Goal: Transaction & Acquisition: Purchase product/service

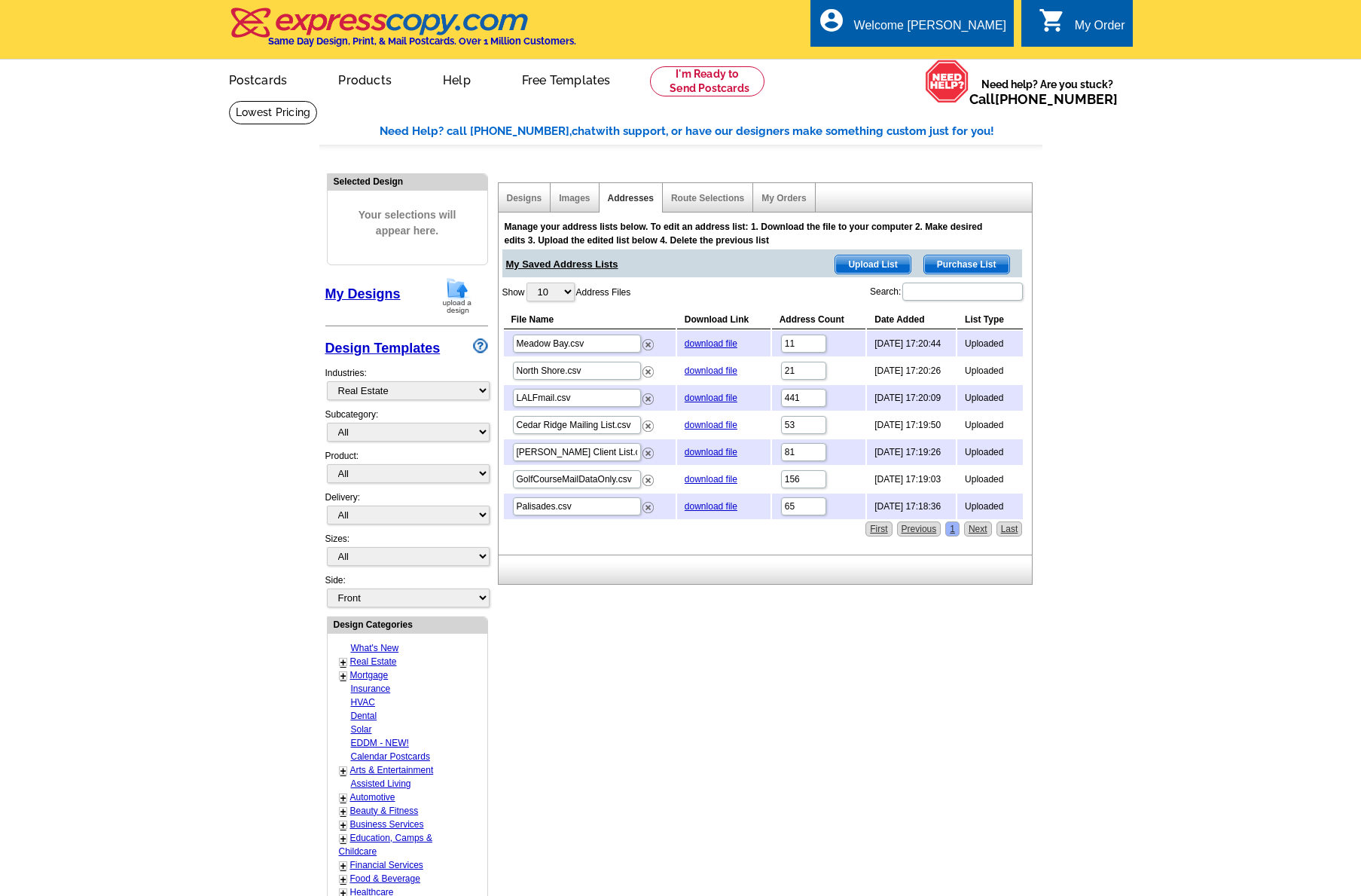
select select "785"
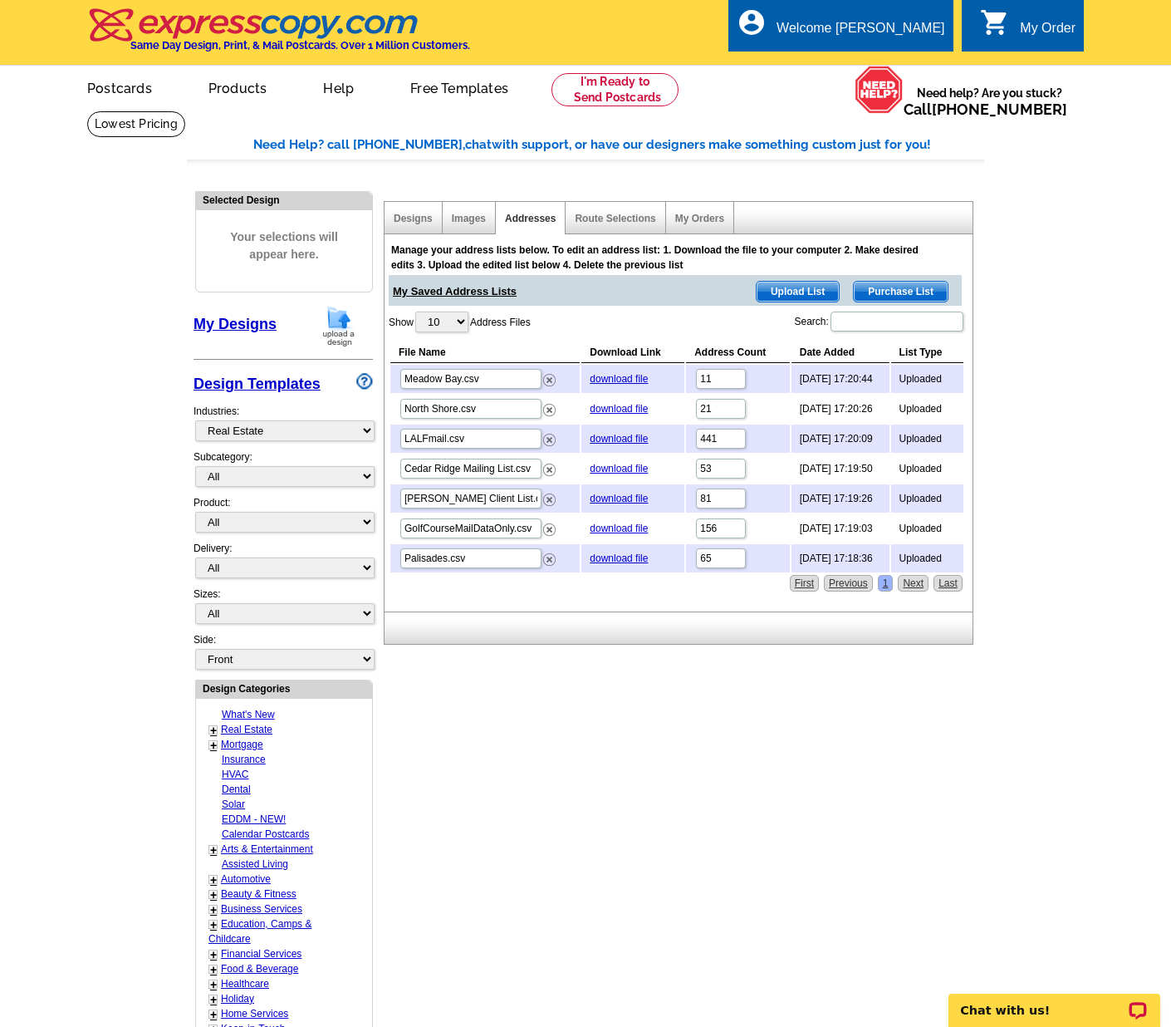
click at [336, 322] on img at bounding box center [338, 326] width 43 height 42
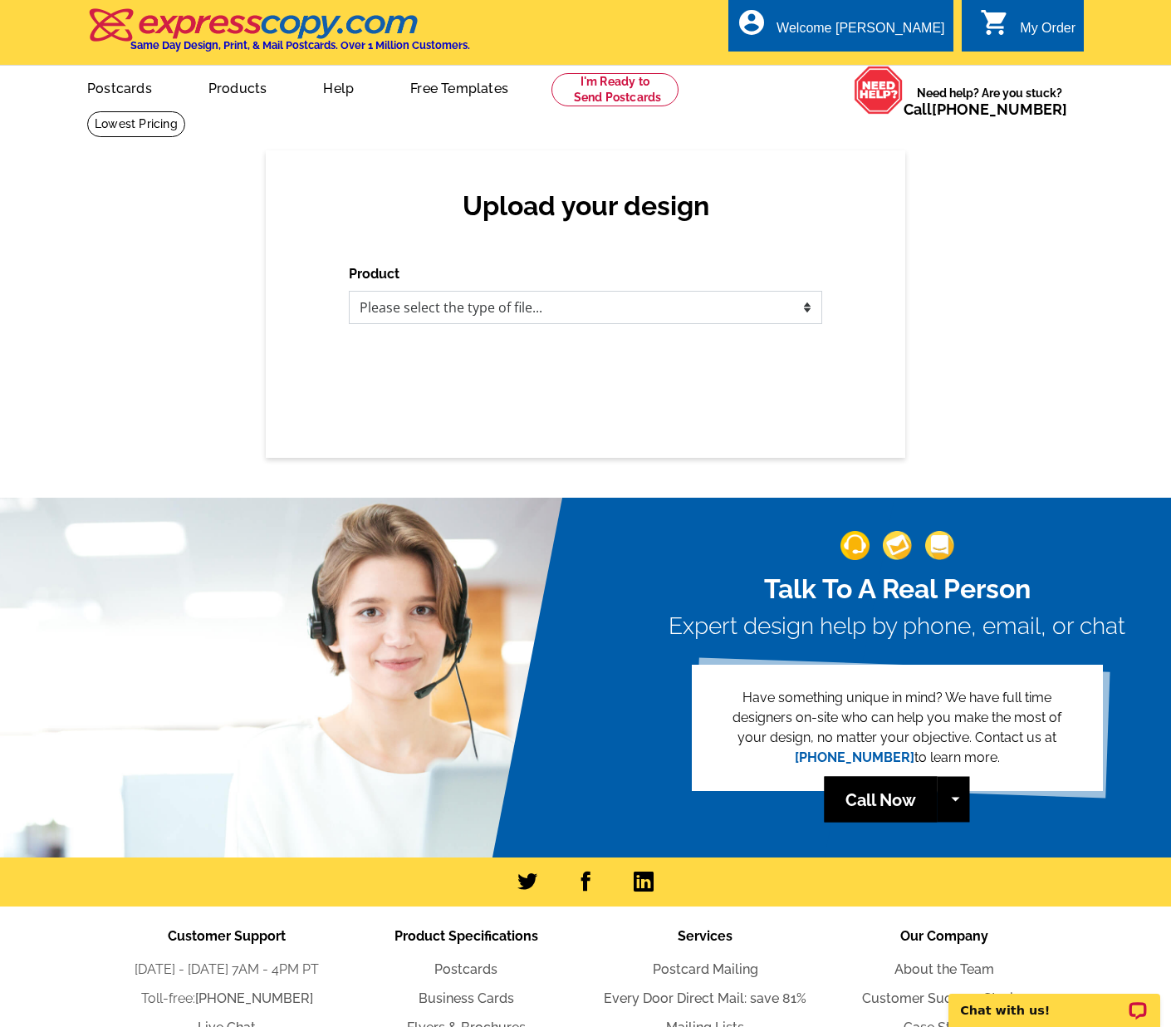
click at [808, 309] on select "Please select the type of file... Postcards Business Cards Letters and flyers G…" at bounding box center [586, 307] width 474 height 33
select select "1"
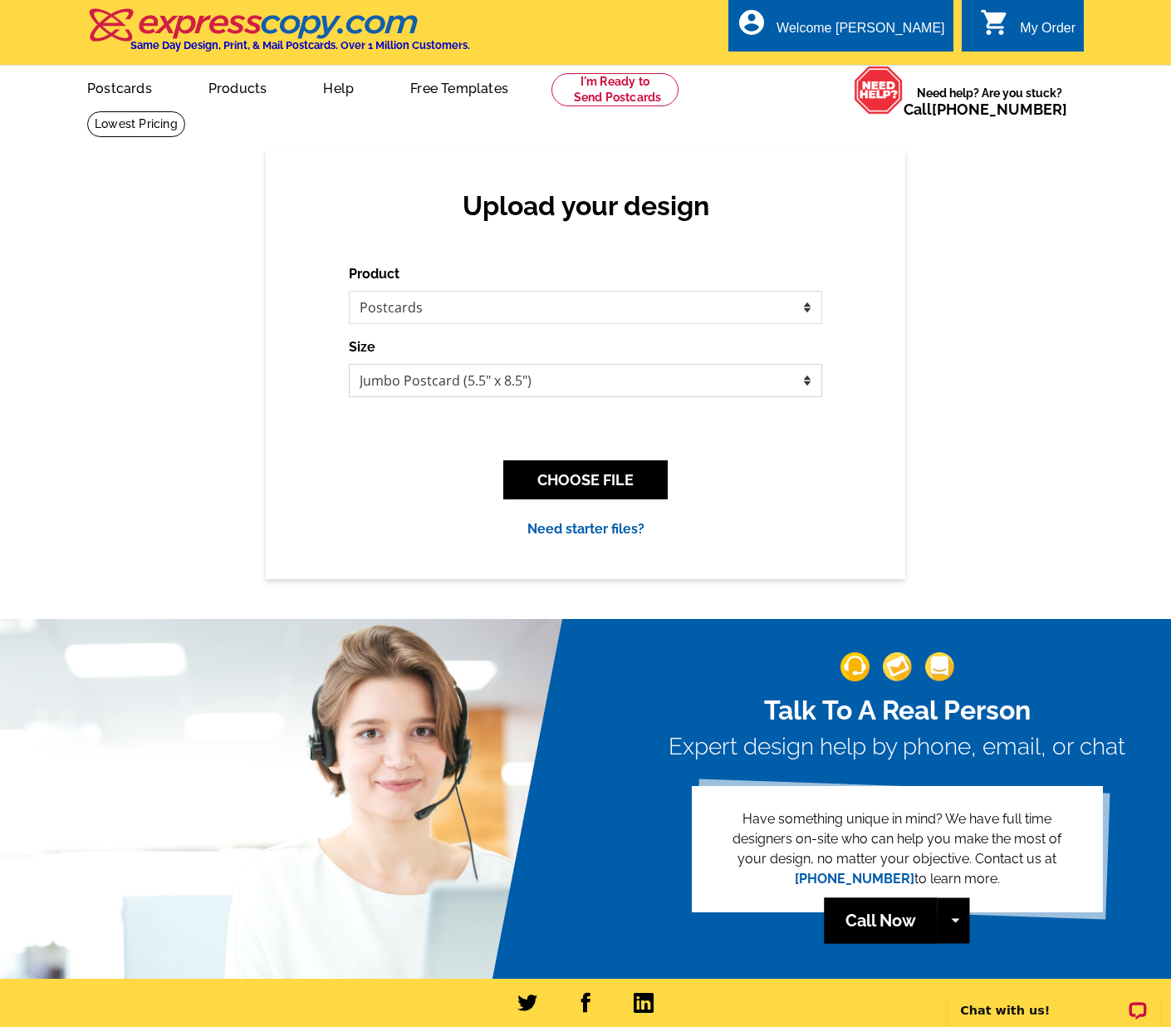
click at [459, 381] on select "Jumbo Postcard (5.5" x 8.5") Regular Postcard (4.25" x 5.6") Panoramic Postcard…" at bounding box center [586, 380] width 474 height 33
click at [641, 480] on button "CHOOSE FILE" at bounding box center [585, 479] width 165 height 39
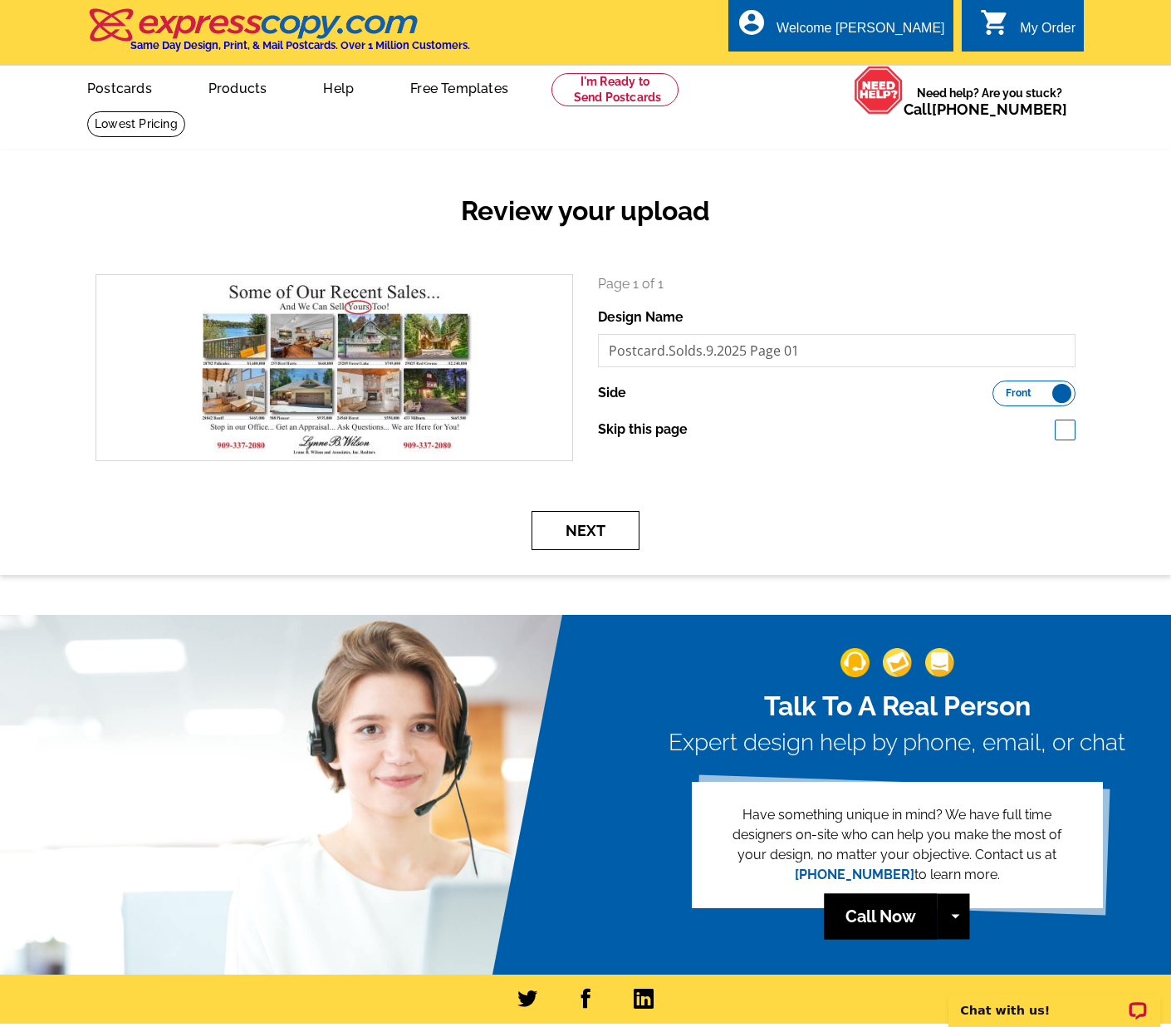
click at [585, 528] on button "Next" at bounding box center [586, 530] width 108 height 39
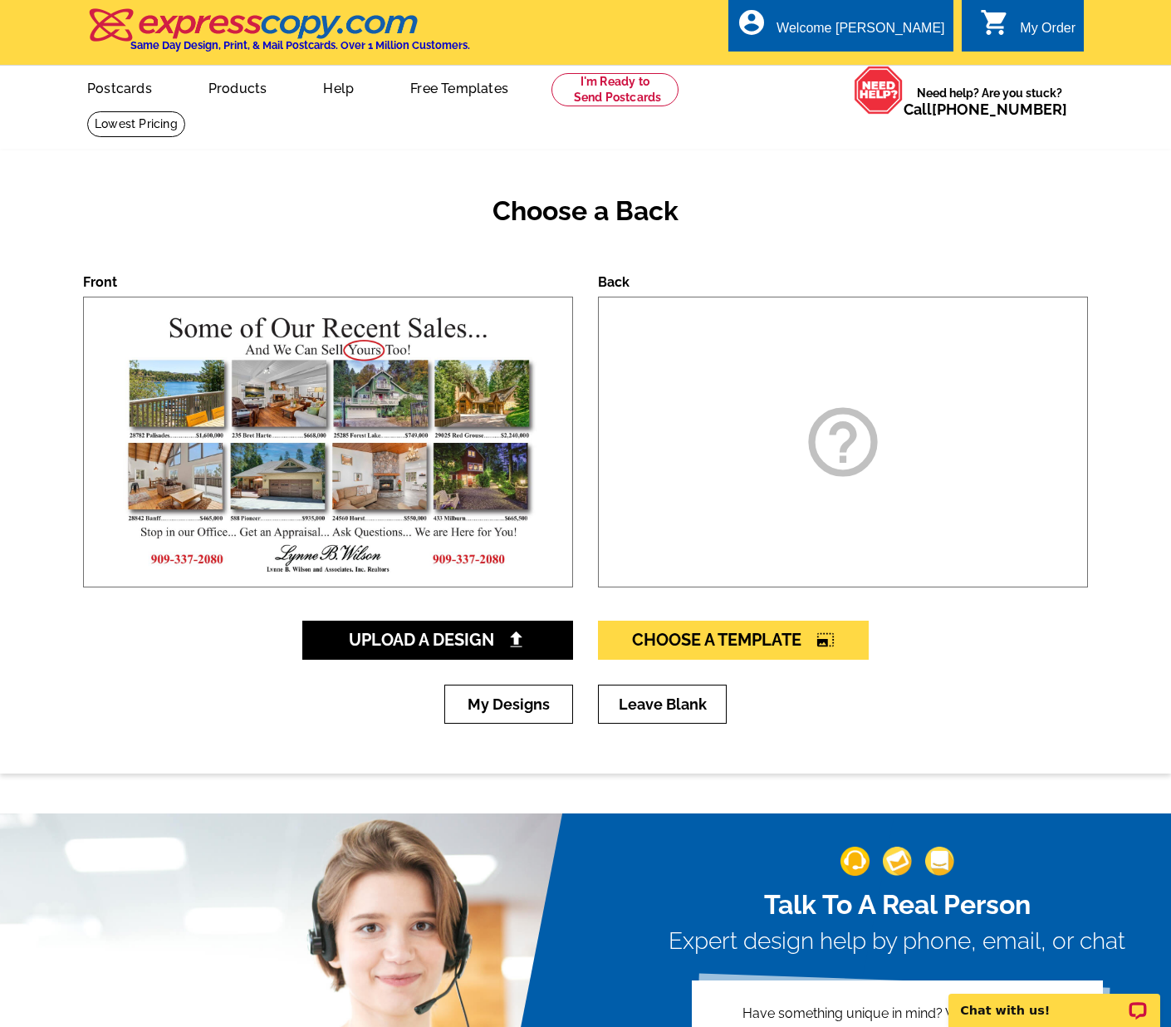
click at [854, 443] on icon "help_outline" at bounding box center [843, 441] width 83 height 83
click at [523, 641] on img at bounding box center [516, 639] width 17 height 17
click at [851, 449] on icon "help_outline" at bounding box center [843, 441] width 83 height 83
click at [703, 637] on span "Choose A Template photo_size_select_large" at bounding box center [733, 640] width 203 height 20
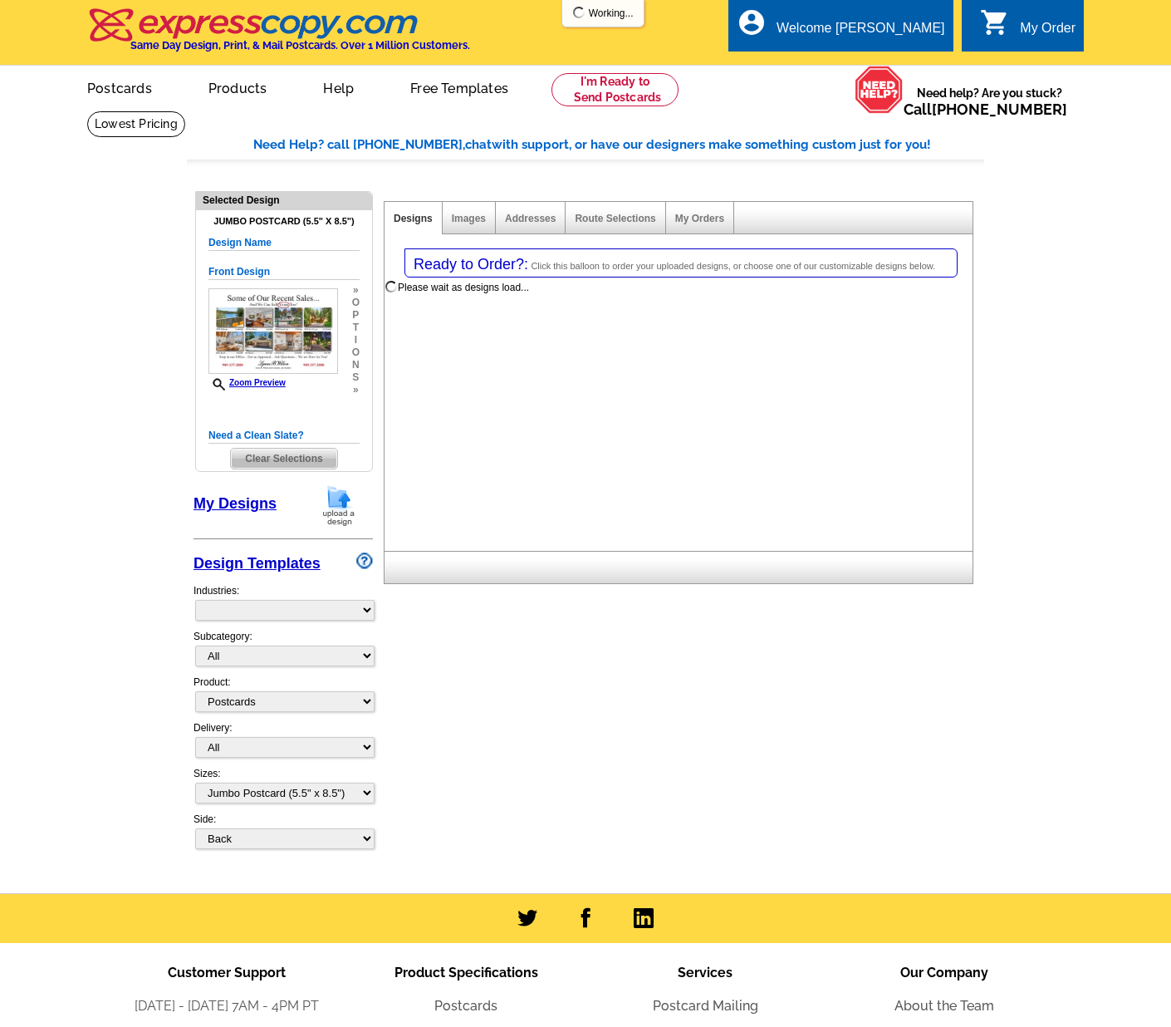
select select "1"
select select "2"
select select "back"
select select "785"
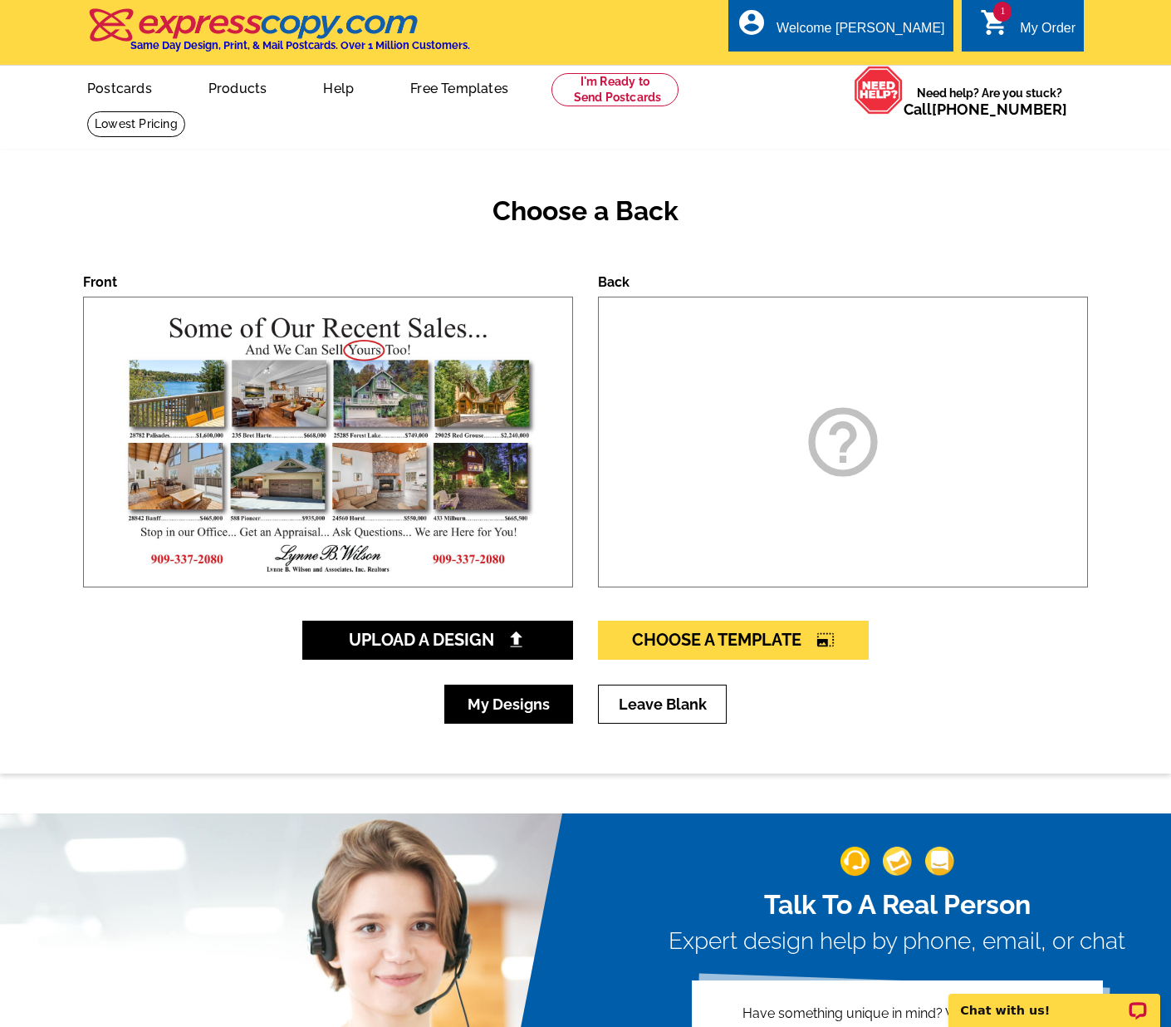
click at [503, 705] on link "My Designs" at bounding box center [509, 704] width 129 height 39
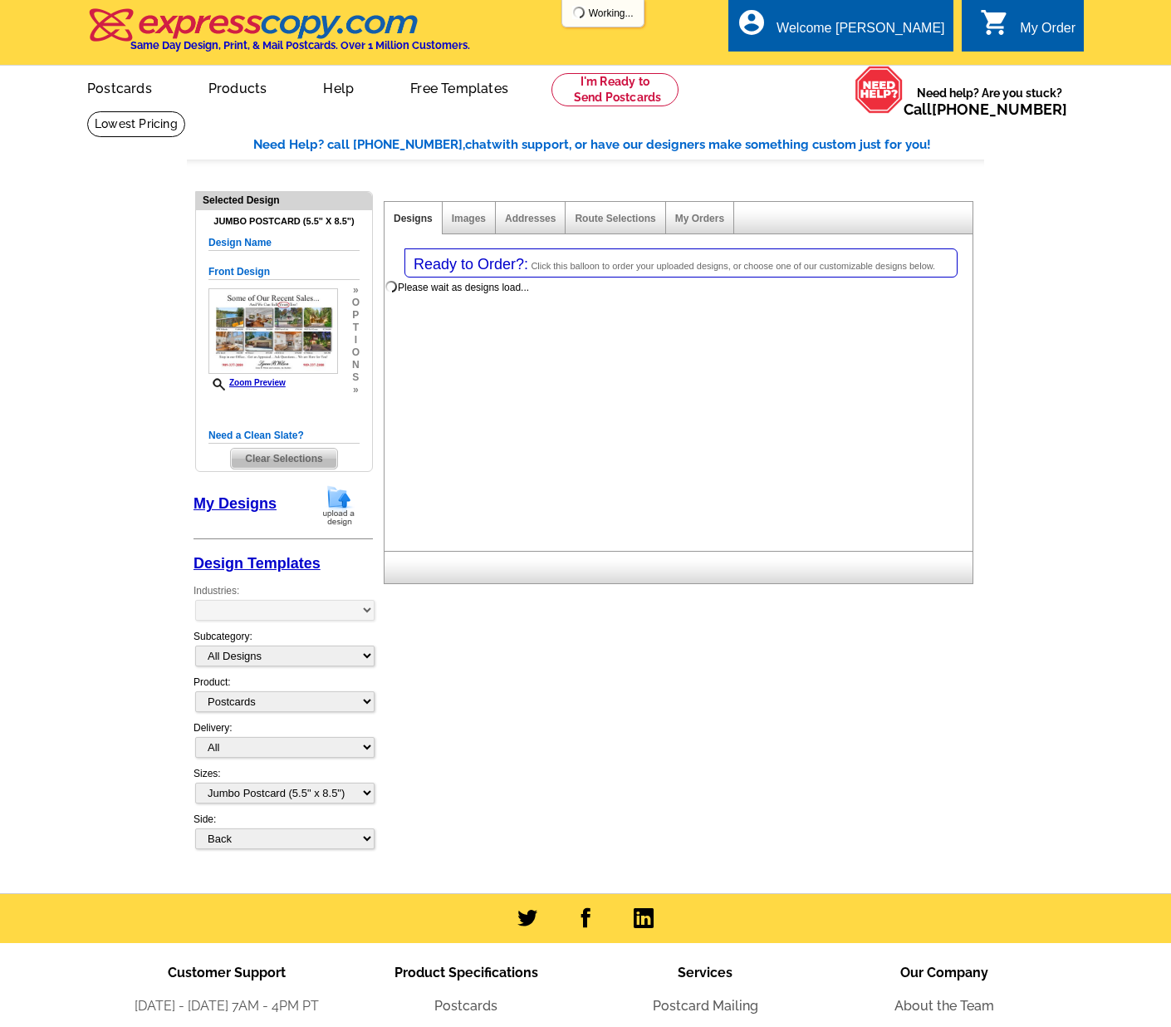
select select "1"
select select "2"
select select "back"
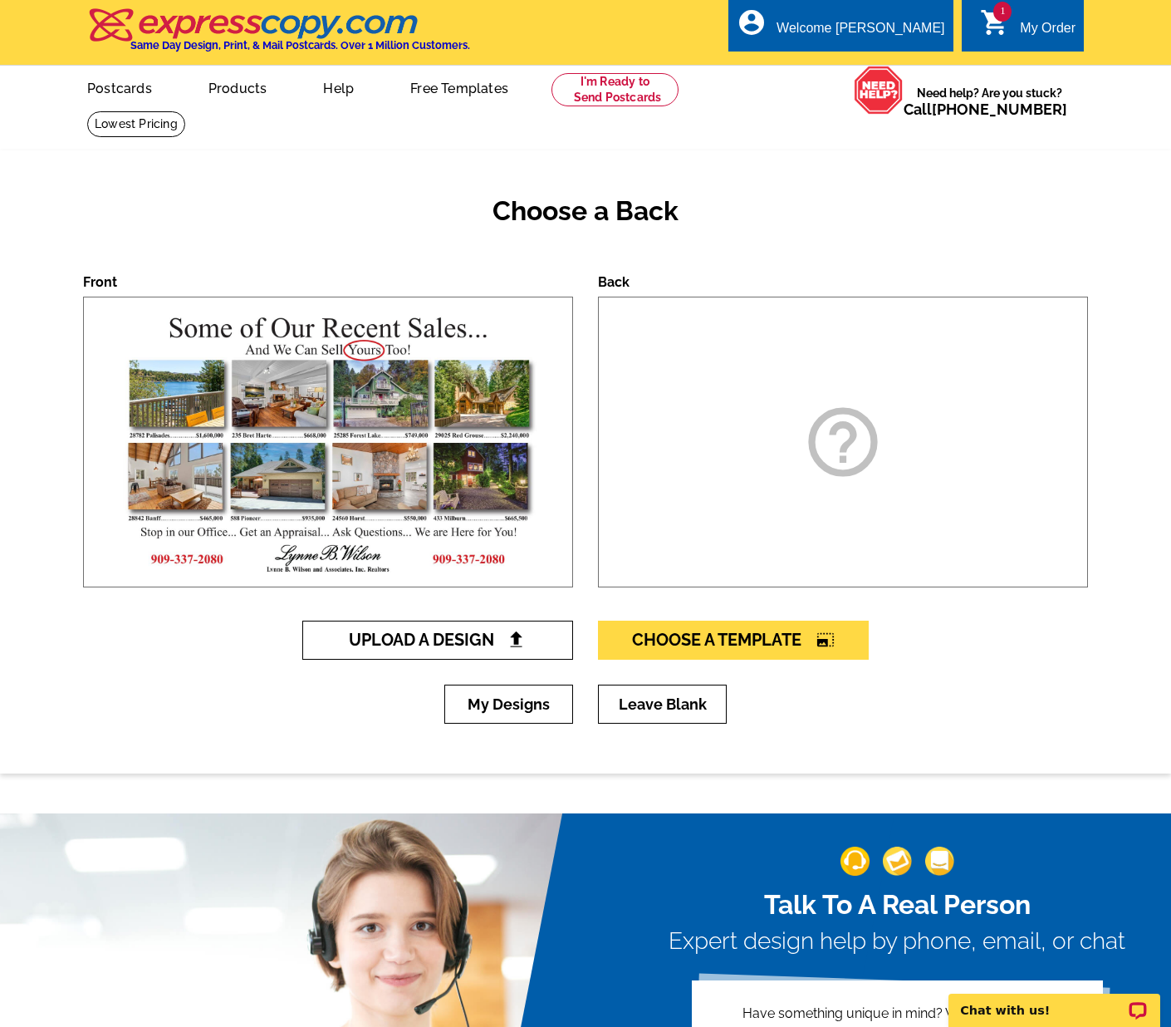
click at [523, 641] on img at bounding box center [516, 639] width 17 height 17
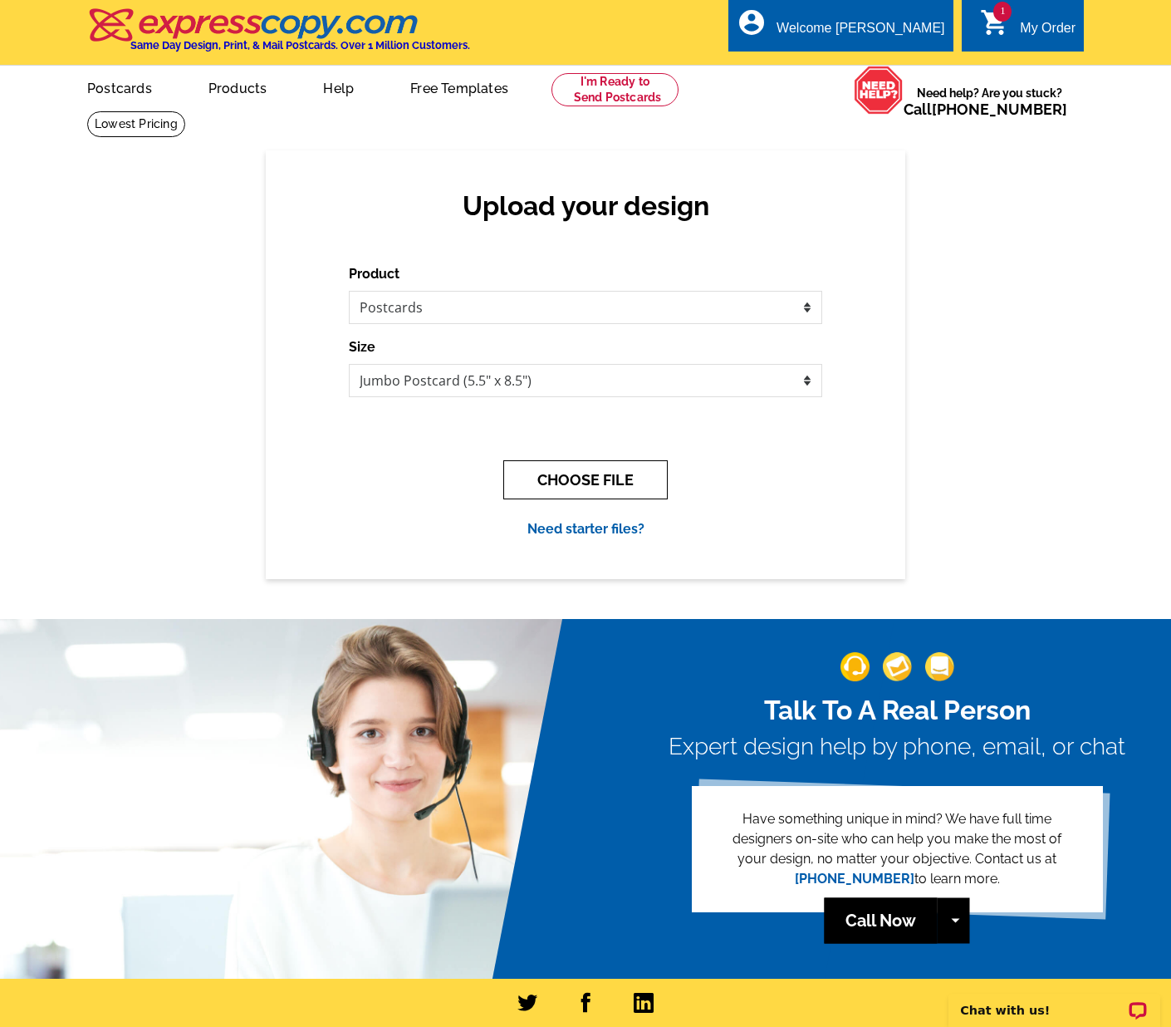
click at [592, 472] on button "CHOOSE FILE" at bounding box center [585, 479] width 165 height 39
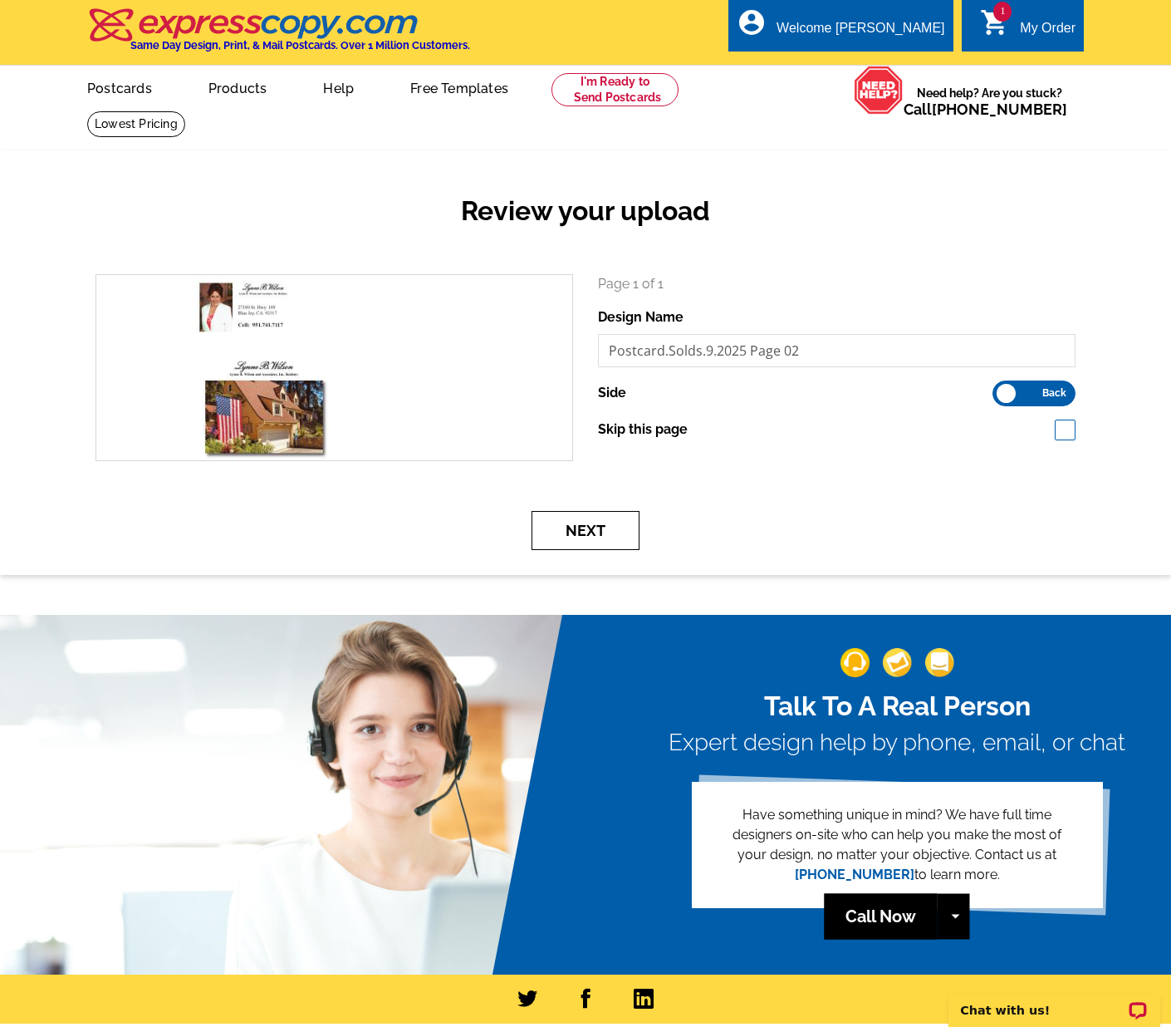
click at [585, 540] on button "Next" at bounding box center [586, 530] width 108 height 39
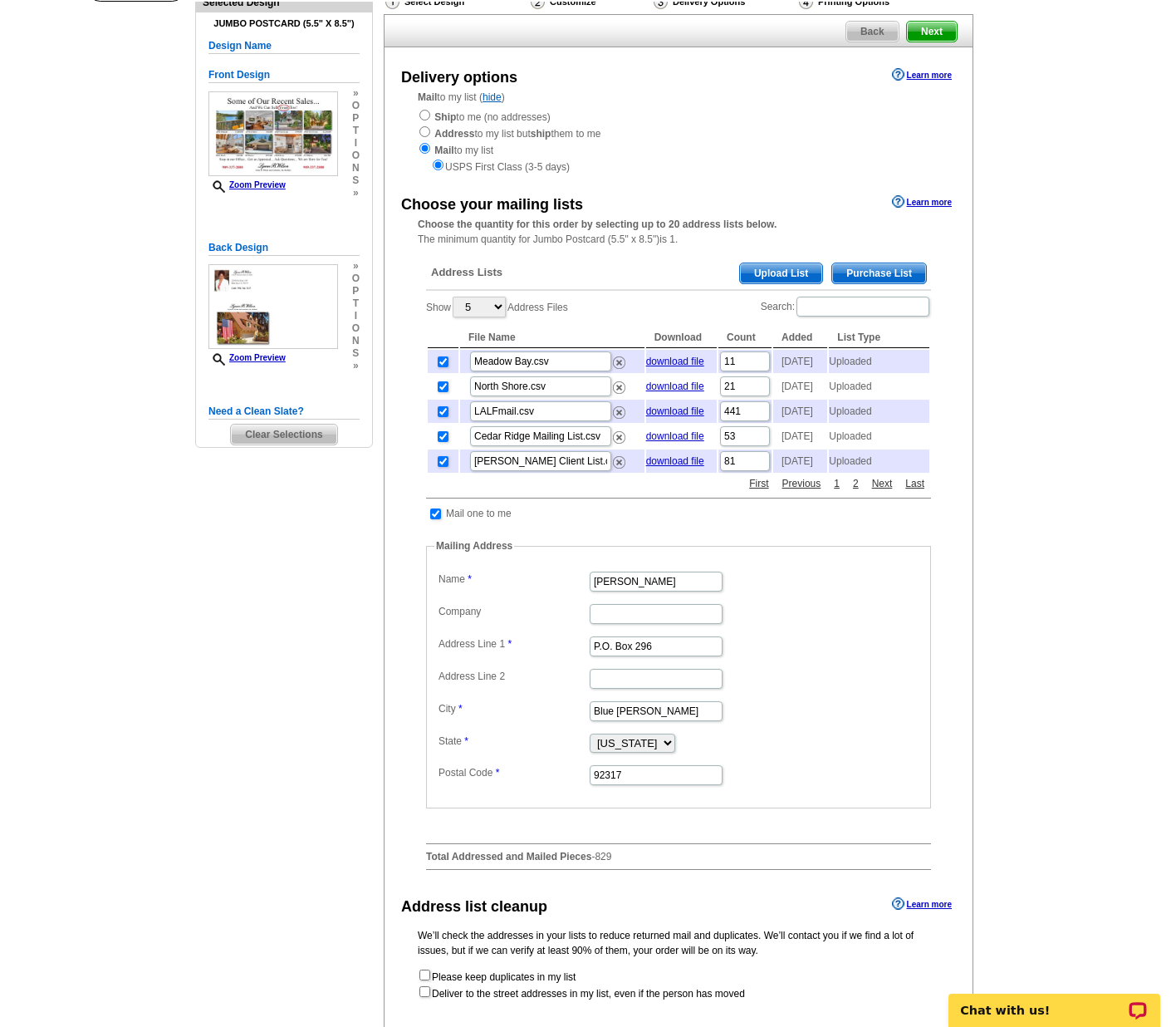
scroll to position [169, 0]
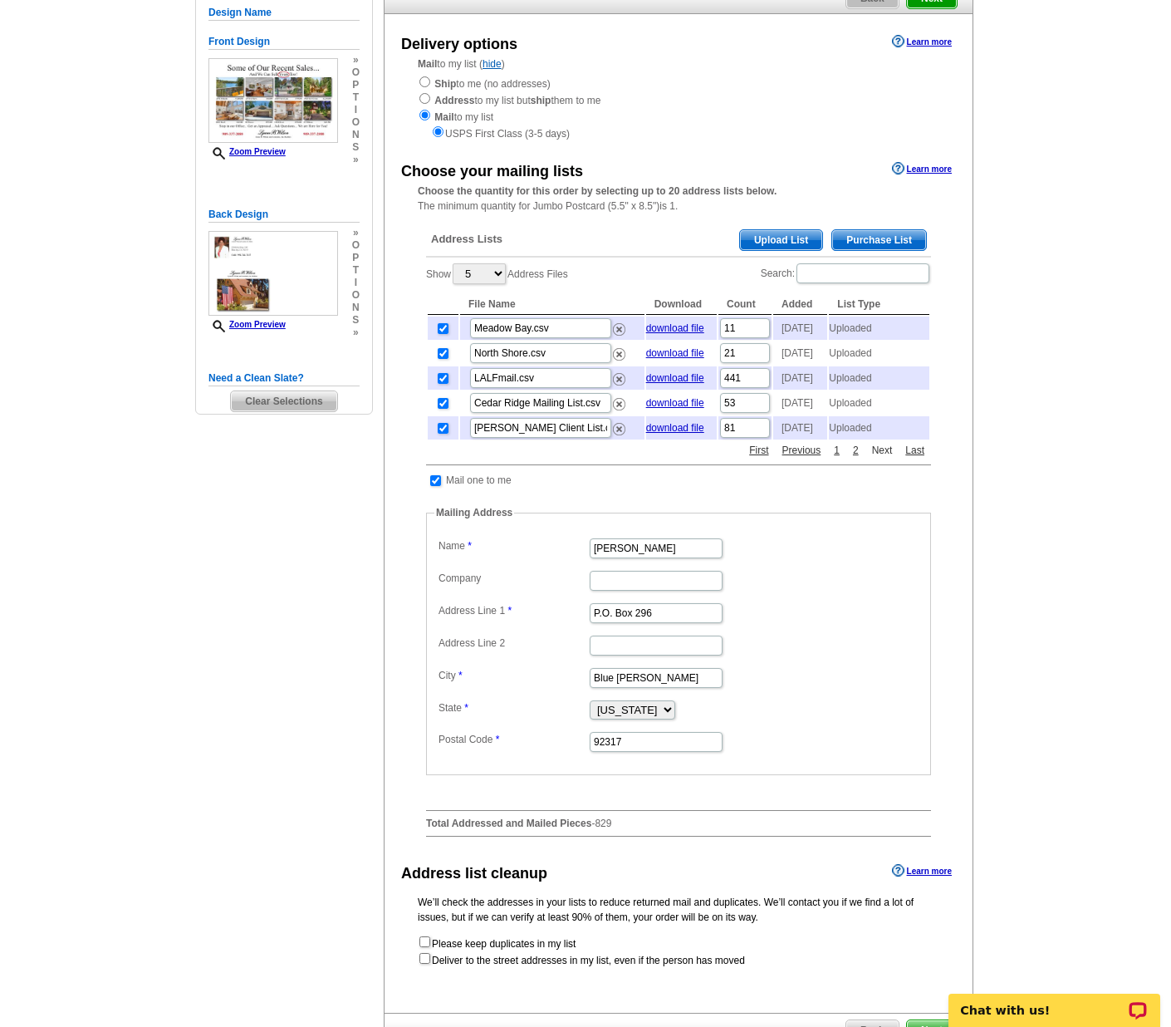
click at [878, 458] on link "Next" at bounding box center [882, 450] width 29 height 15
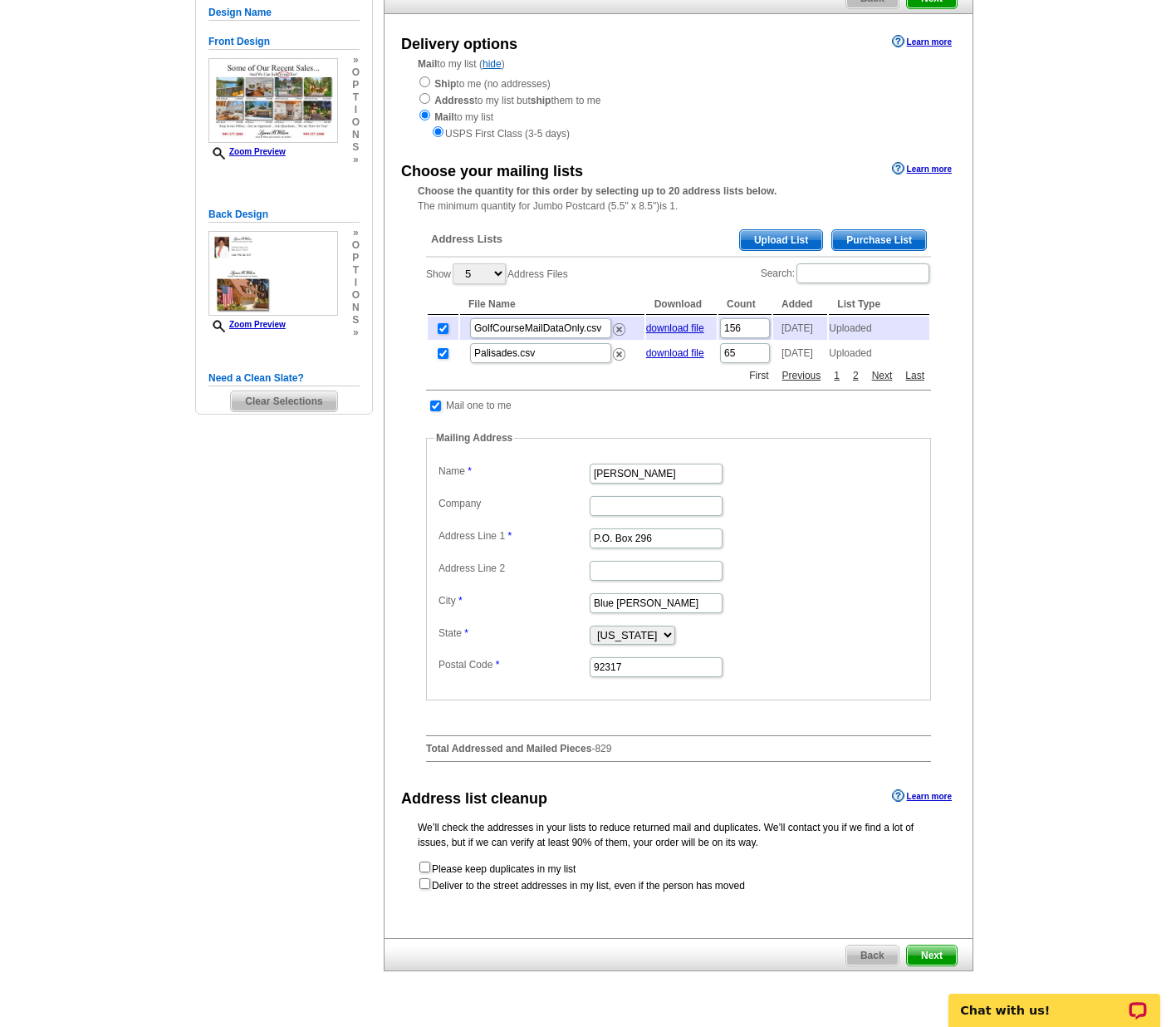
click at [759, 383] on link "First" at bounding box center [758, 375] width 27 height 15
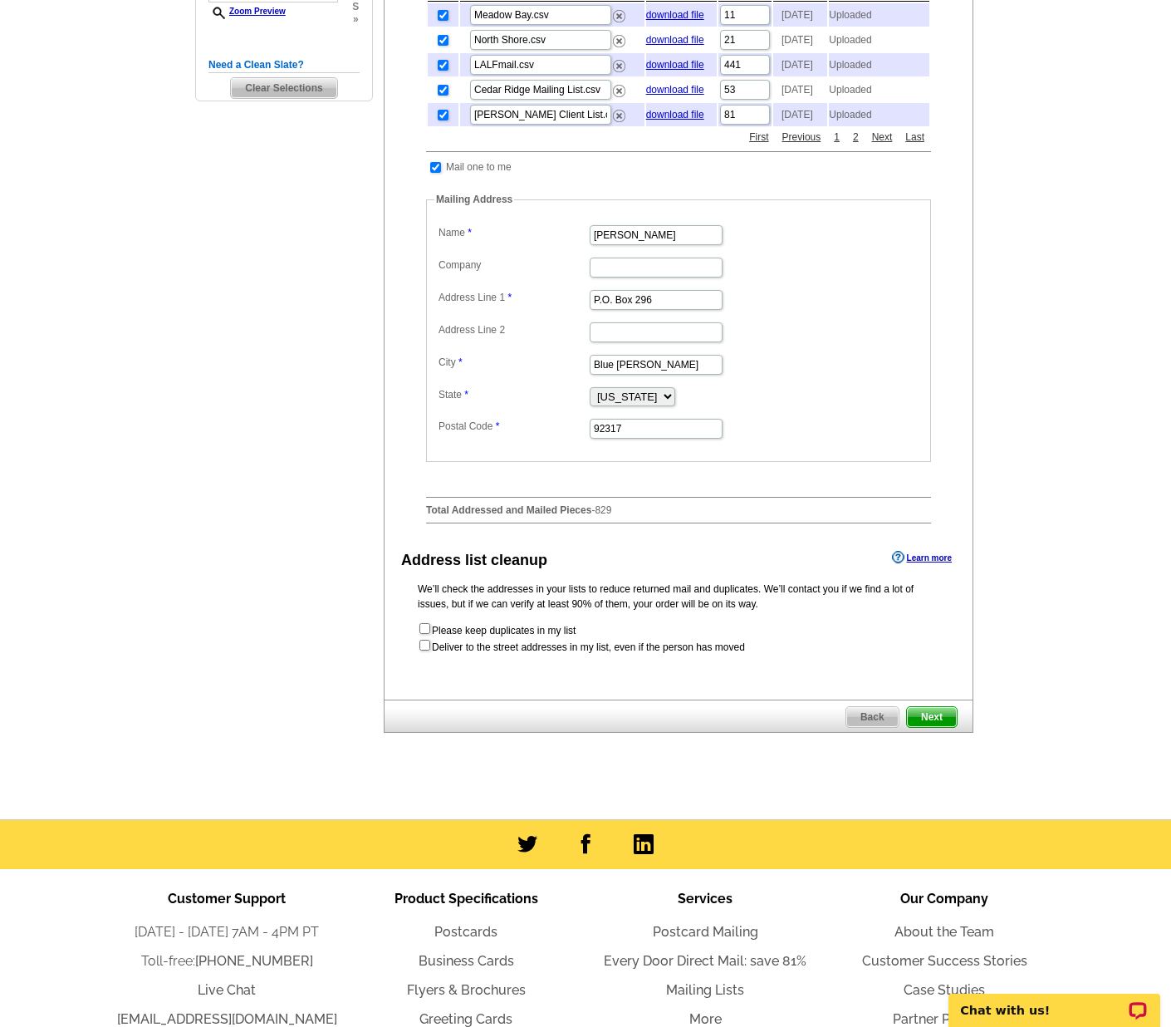
scroll to position [494, 0]
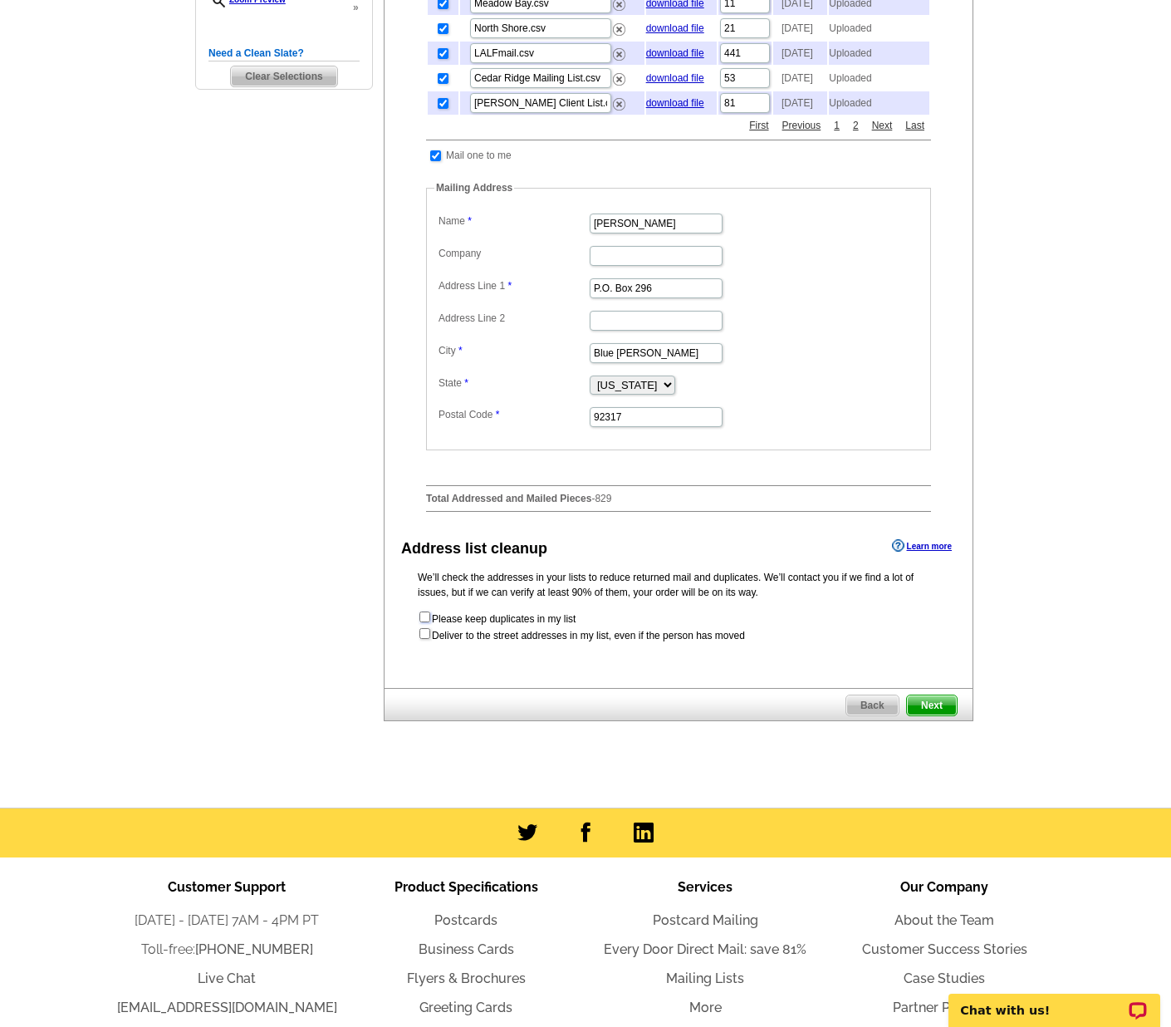
click at [424, 622] on input "checkbox" at bounding box center [425, 617] width 11 height 11
checkbox input "true"
click at [934, 715] on span "Next" at bounding box center [932, 705] width 50 height 20
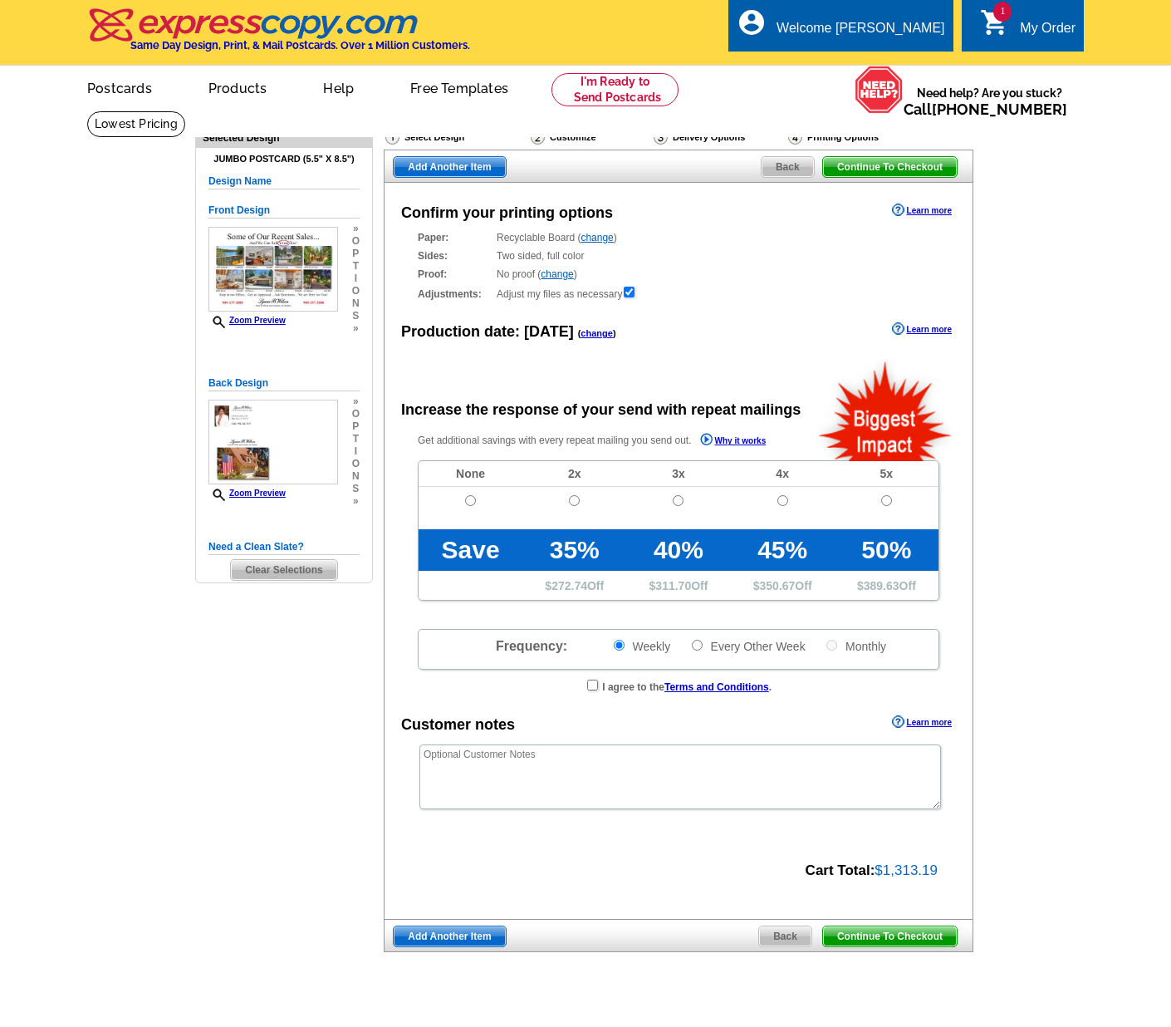
radio input "false"
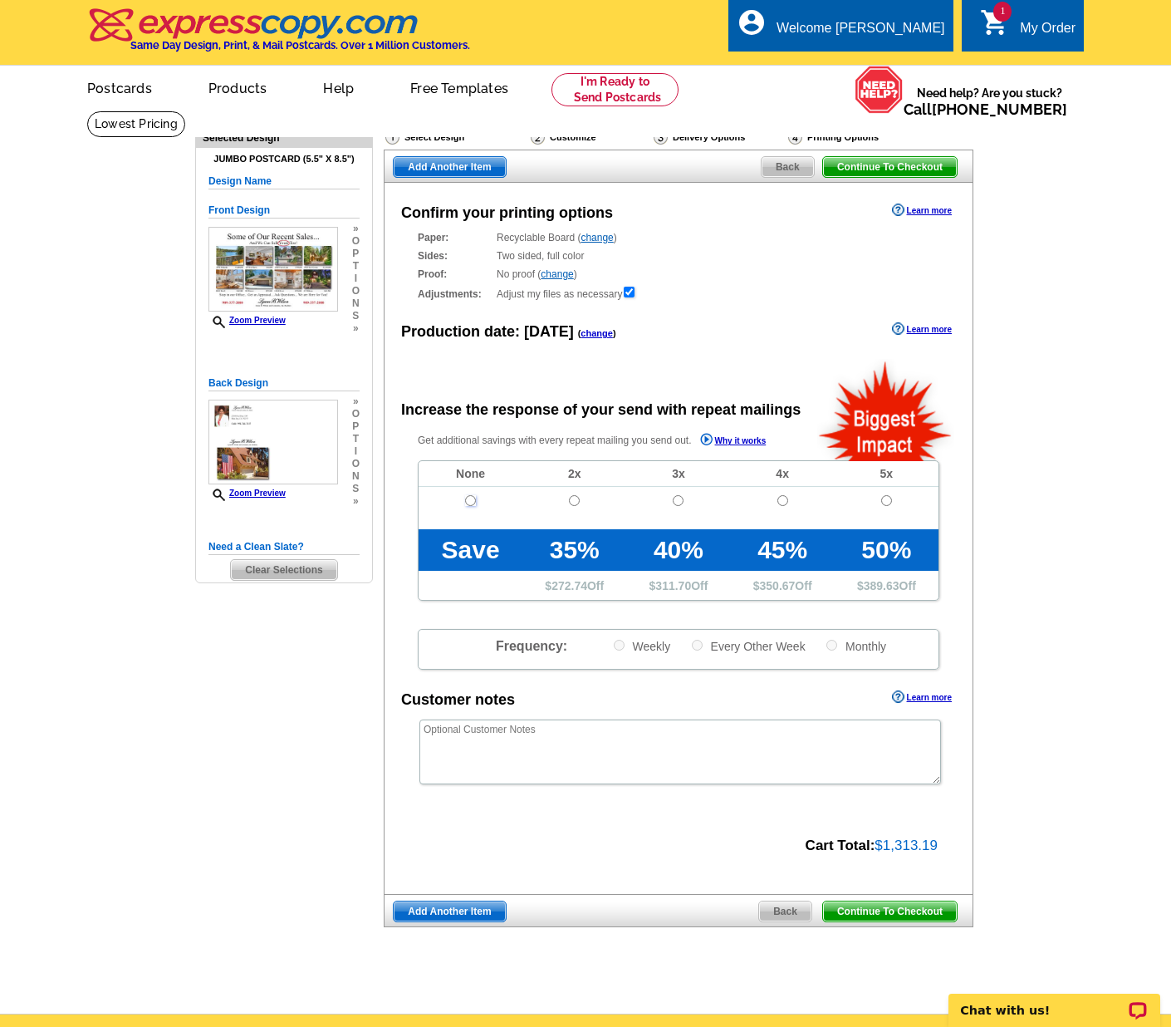
click at [469, 497] on input "radio" at bounding box center [470, 500] width 11 height 11
radio input "true"
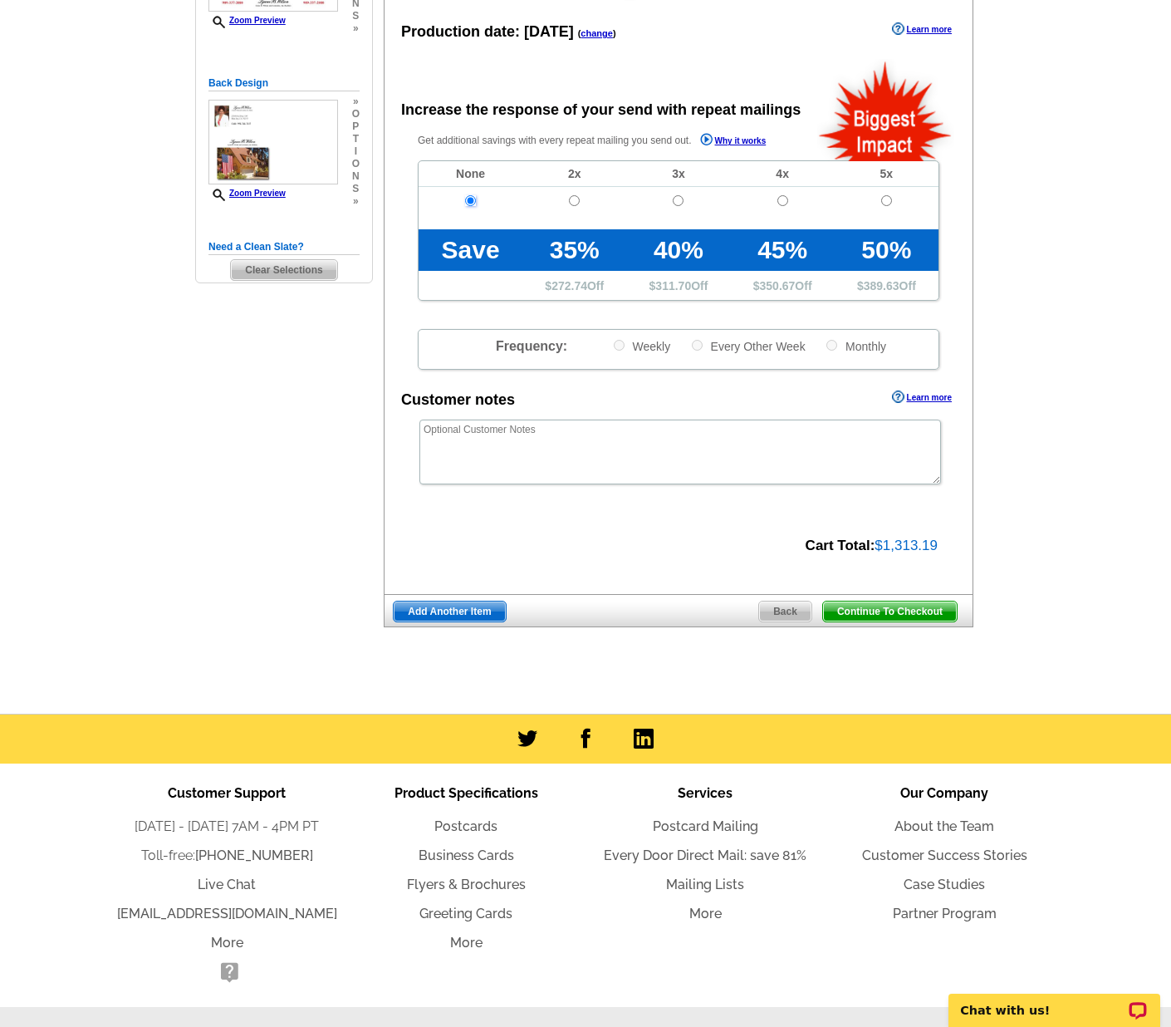
scroll to position [305, 0]
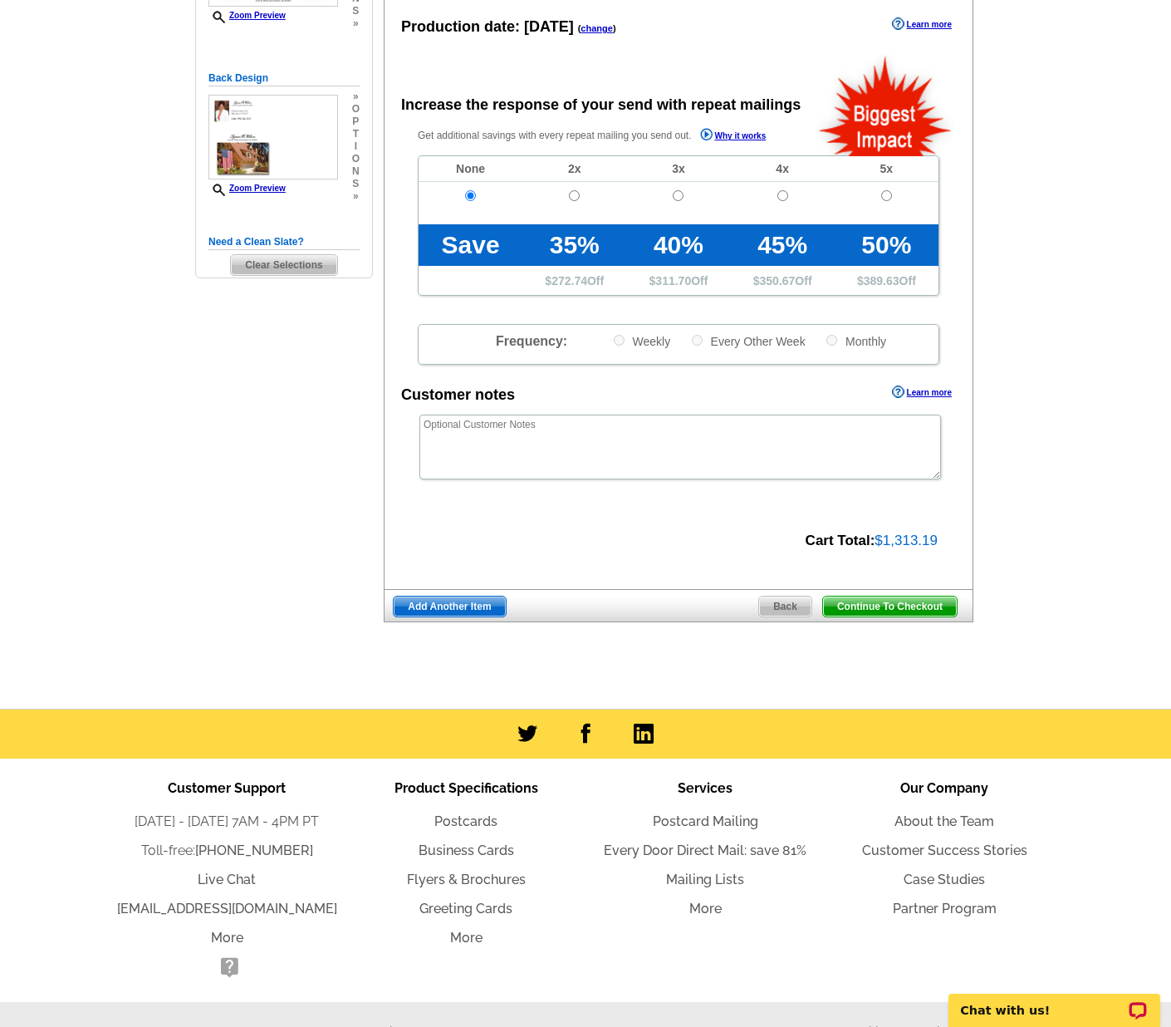
click at [891, 607] on span "Continue To Checkout" at bounding box center [890, 607] width 134 height 20
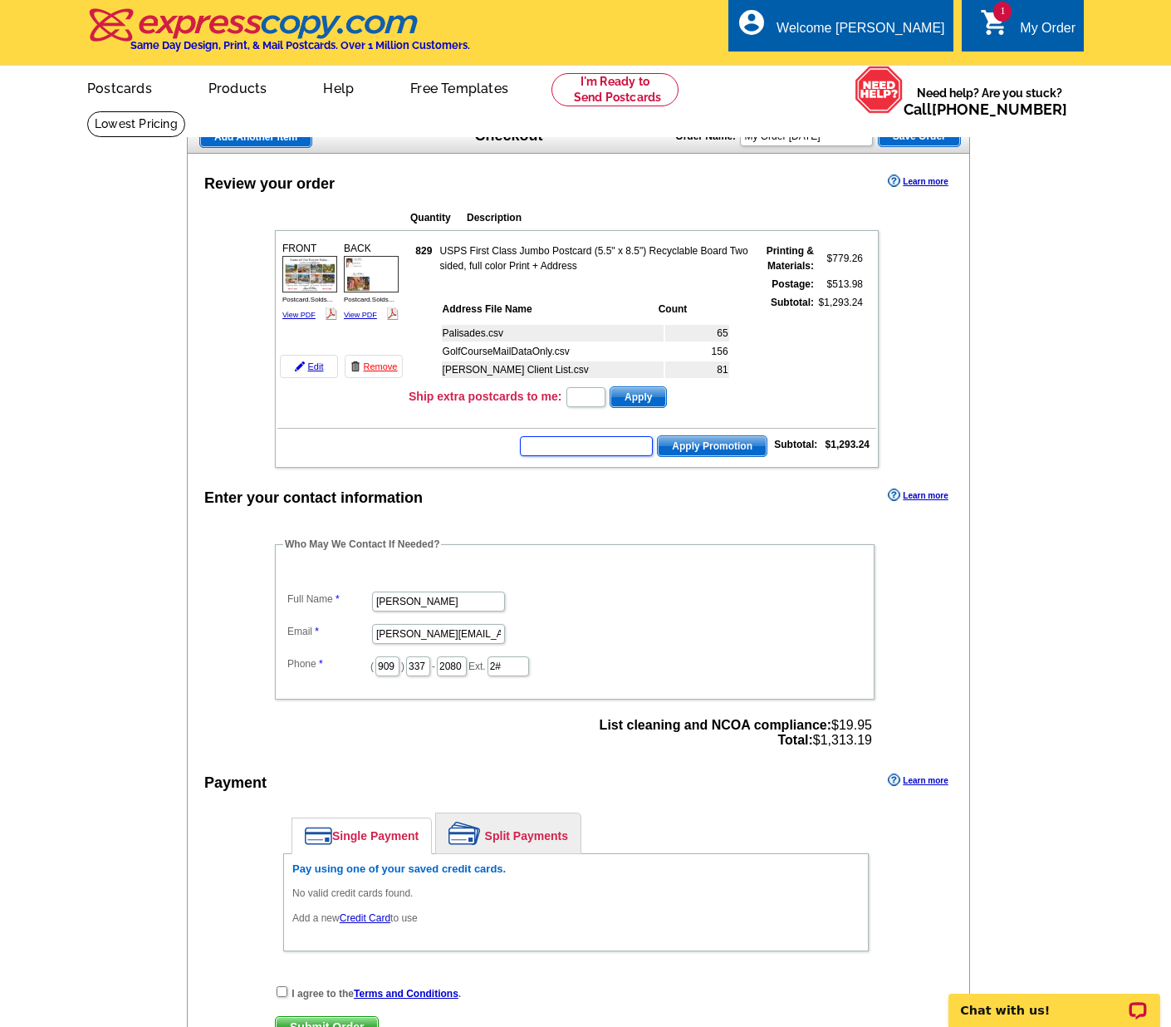
click at [612, 449] on input "text" at bounding box center [586, 446] width 133 height 20
type input "GROW0925"
click at [720, 446] on span "Apply Promotion" at bounding box center [712, 446] width 109 height 20
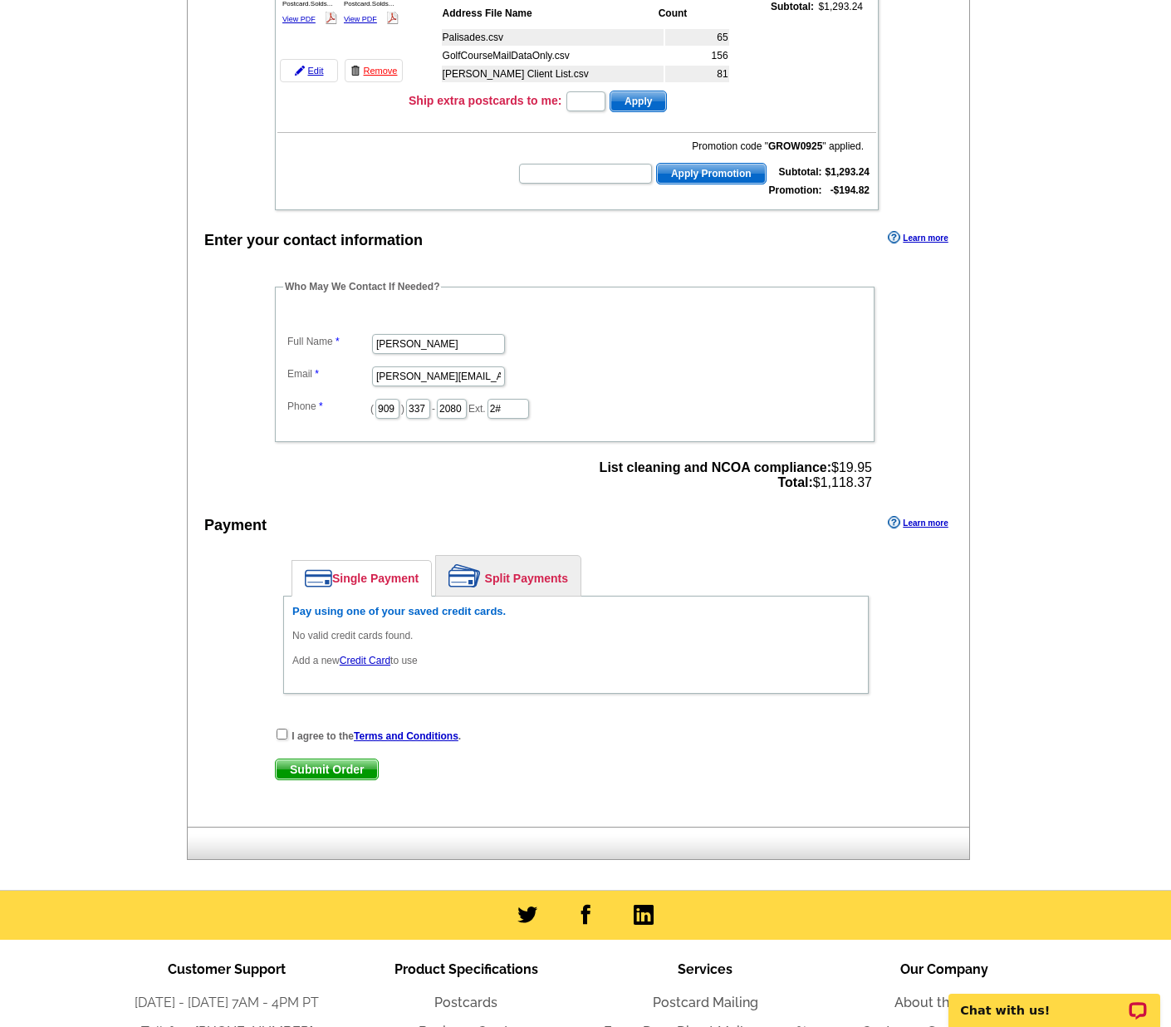
scroll to position [302, 0]
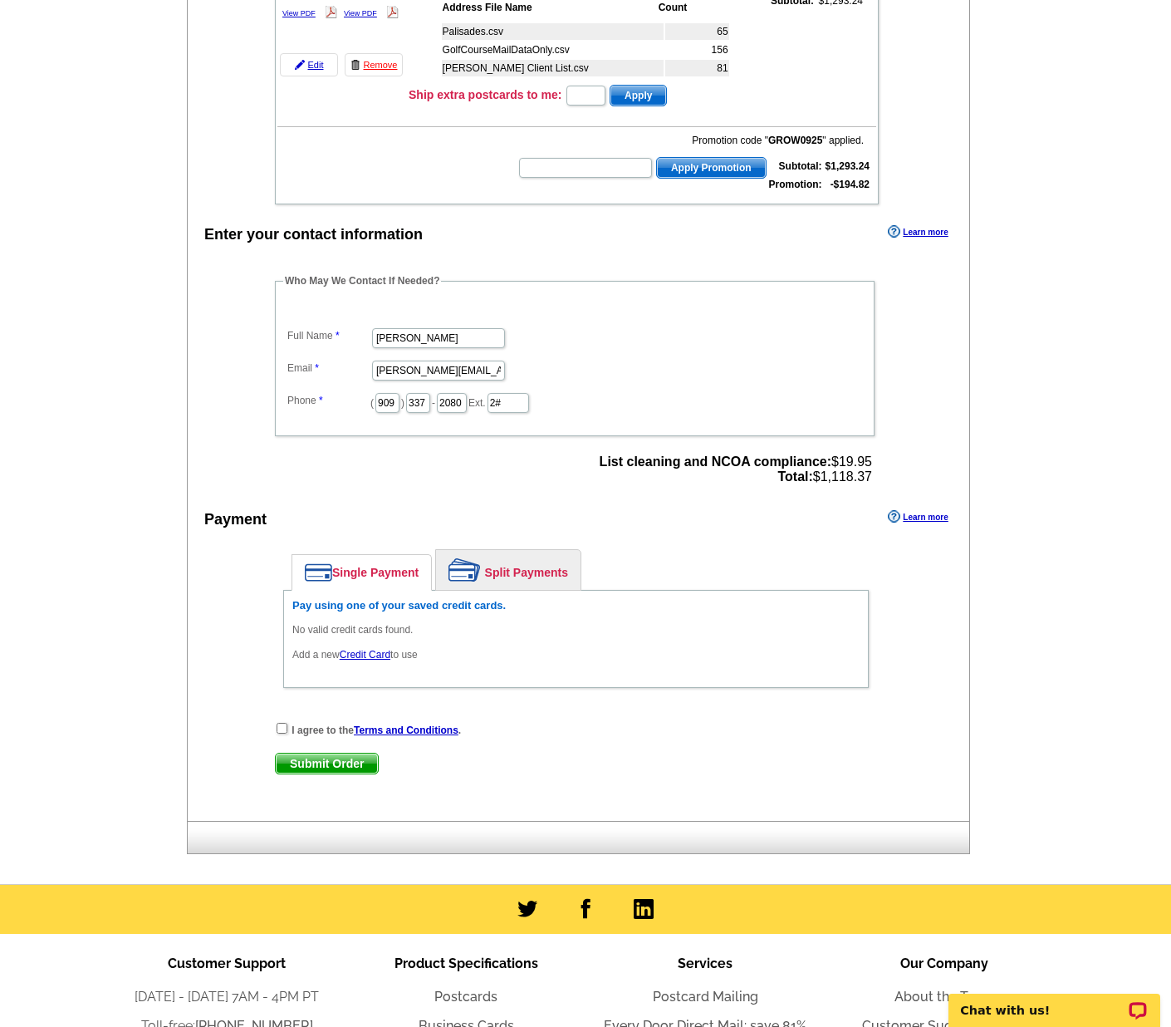
click at [368, 652] on link "Credit Card" at bounding box center [365, 655] width 51 height 12
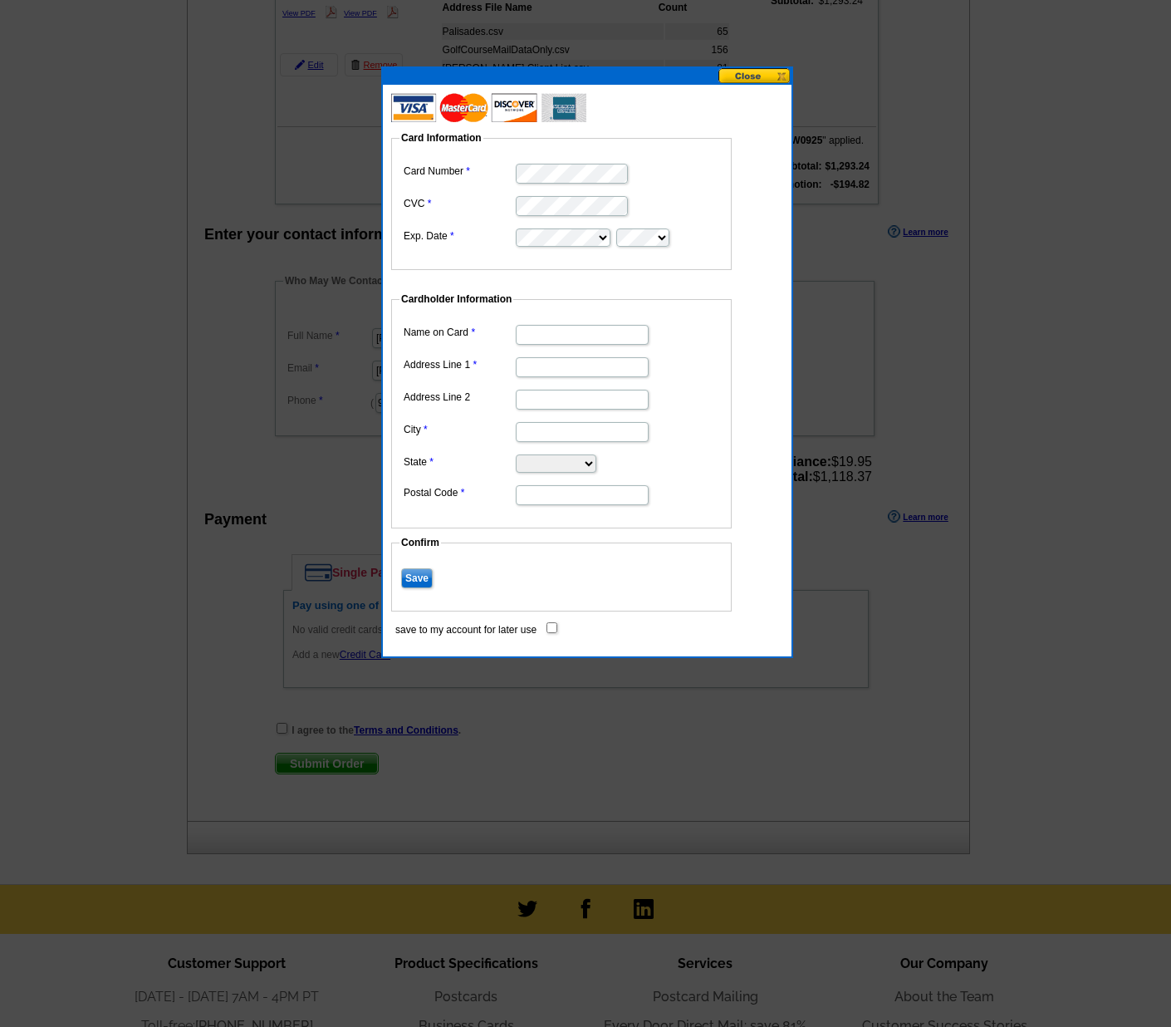
click at [550, 335] on input "Name on Card" at bounding box center [582, 335] width 133 height 20
type input "[PERSON_NAME]"
click at [525, 367] on input "Address Line 1" at bounding box center [582, 367] width 133 height 20
type input "[STREET_ADDRESS]"
type input "P.O. Box 296"
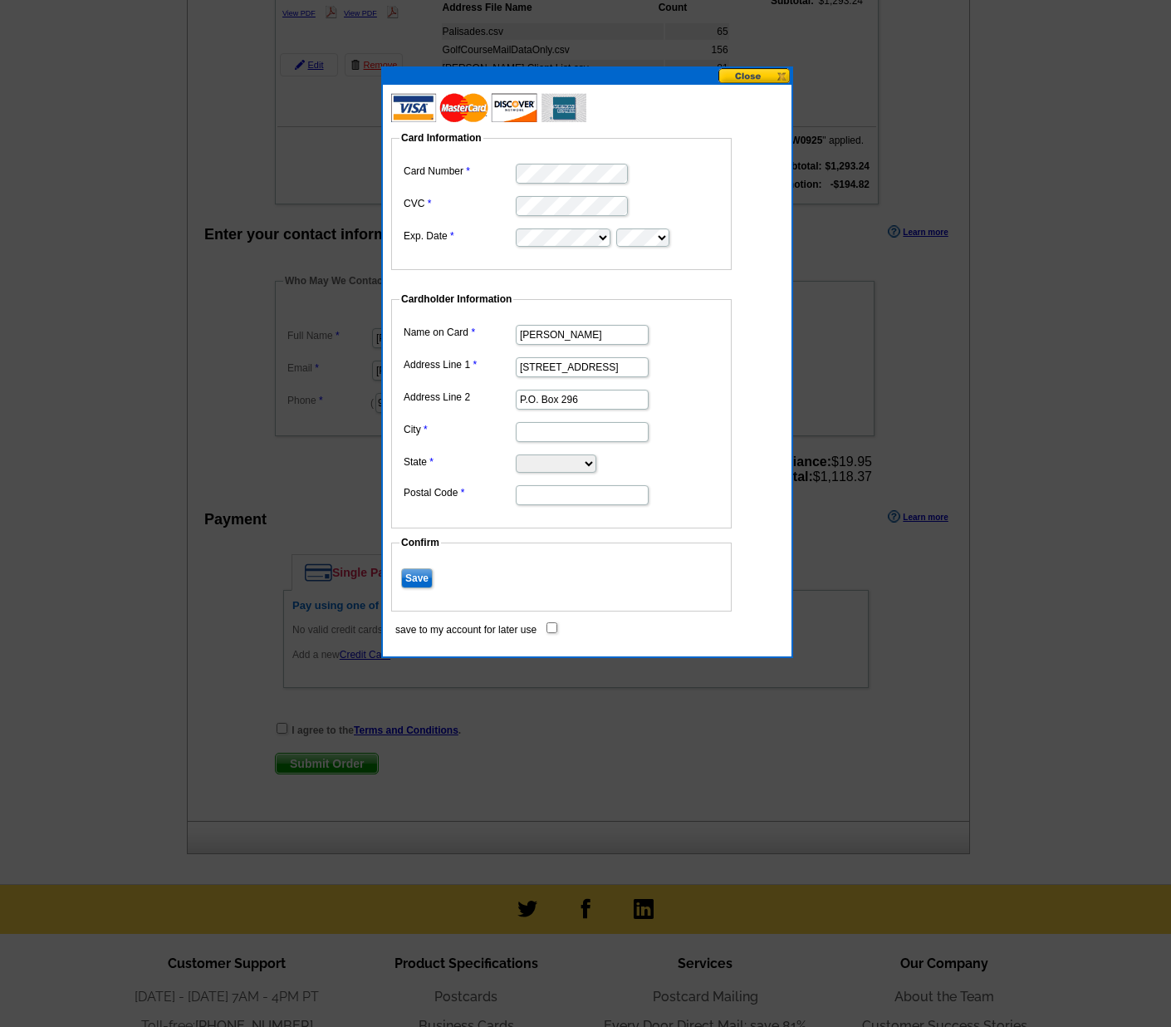
type input "Blue [PERSON_NAME]"
select select "CA"
type input "92317"
click at [416, 575] on input "Save" at bounding box center [417, 578] width 32 height 20
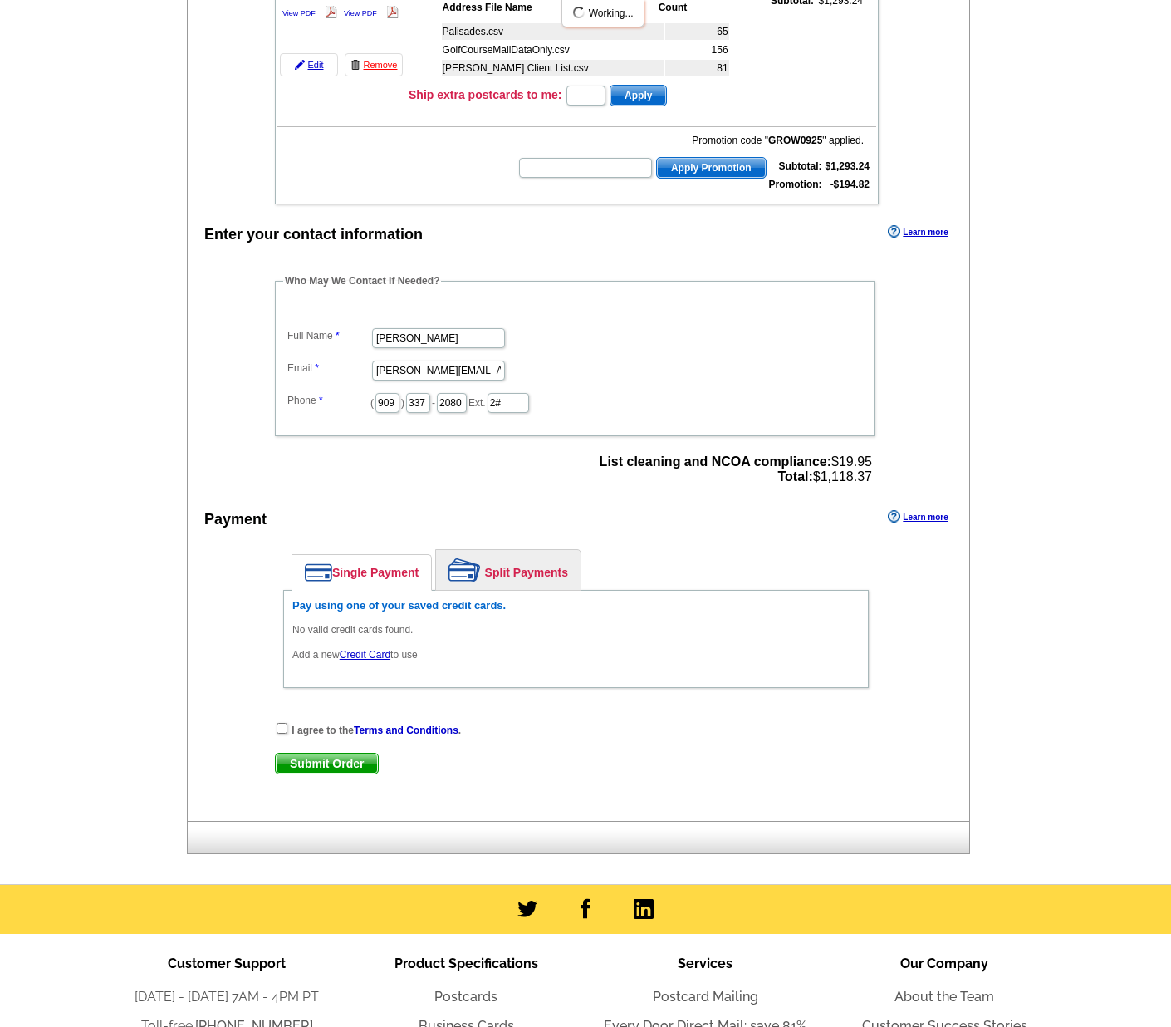
click at [282, 705] on div "Single Payment Split Payments Pay using one of your saved credit cards. No vali…" at bounding box center [576, 623] width 602 height 164
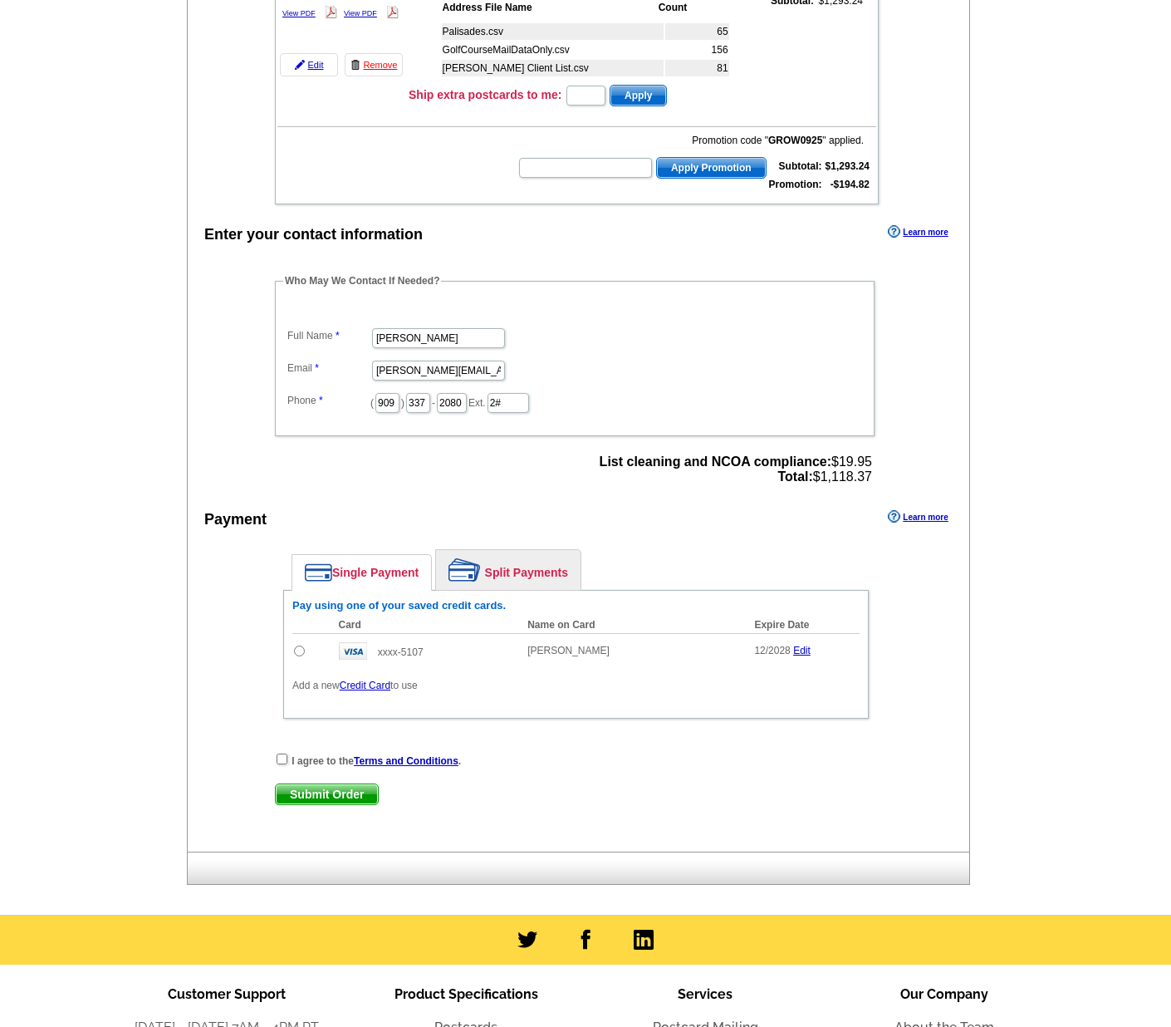
click at [299, 653] on input "radio" at bounding box center [299, 651] width 11 height 11
radio input "true"
click at [280, 758] on input "checkbox" at bounding box center [282, 759] width 11 height 11
checkbox input "true"
